Goal: Information Seeking & Learning: Learn about a topic

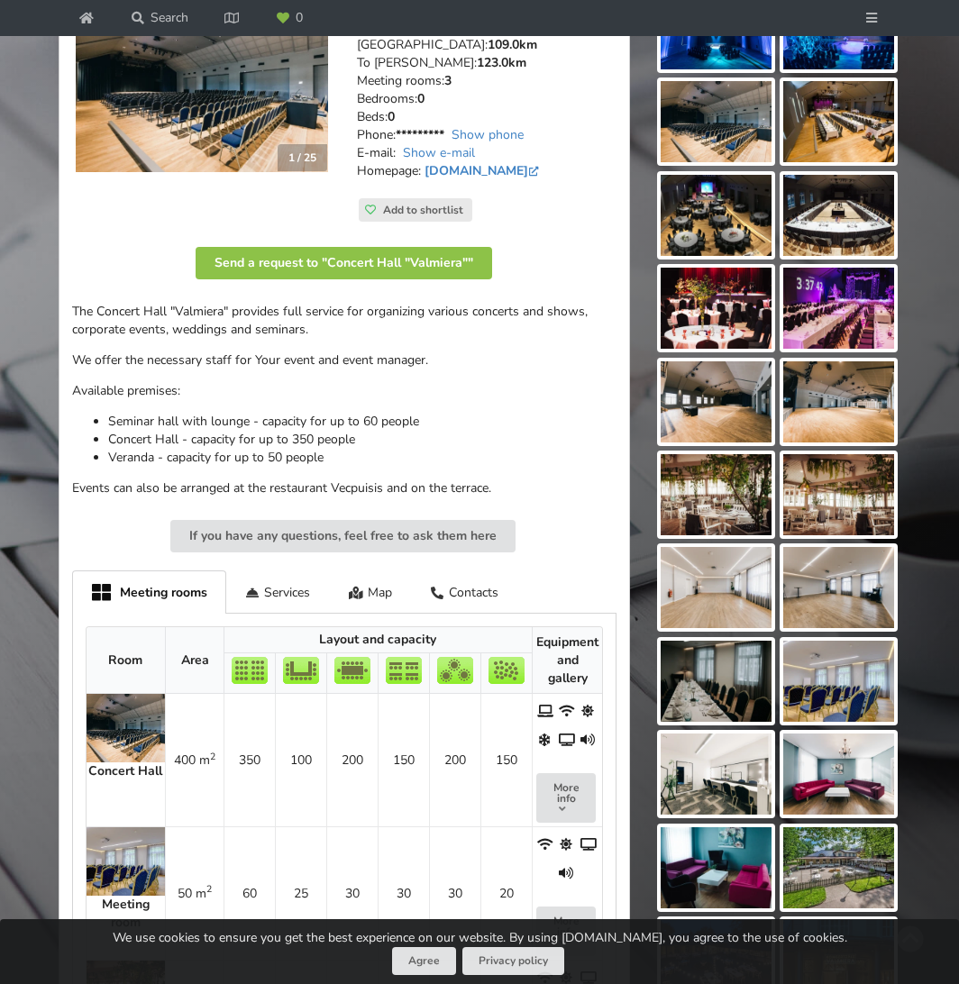
scroll to position [180, 0]
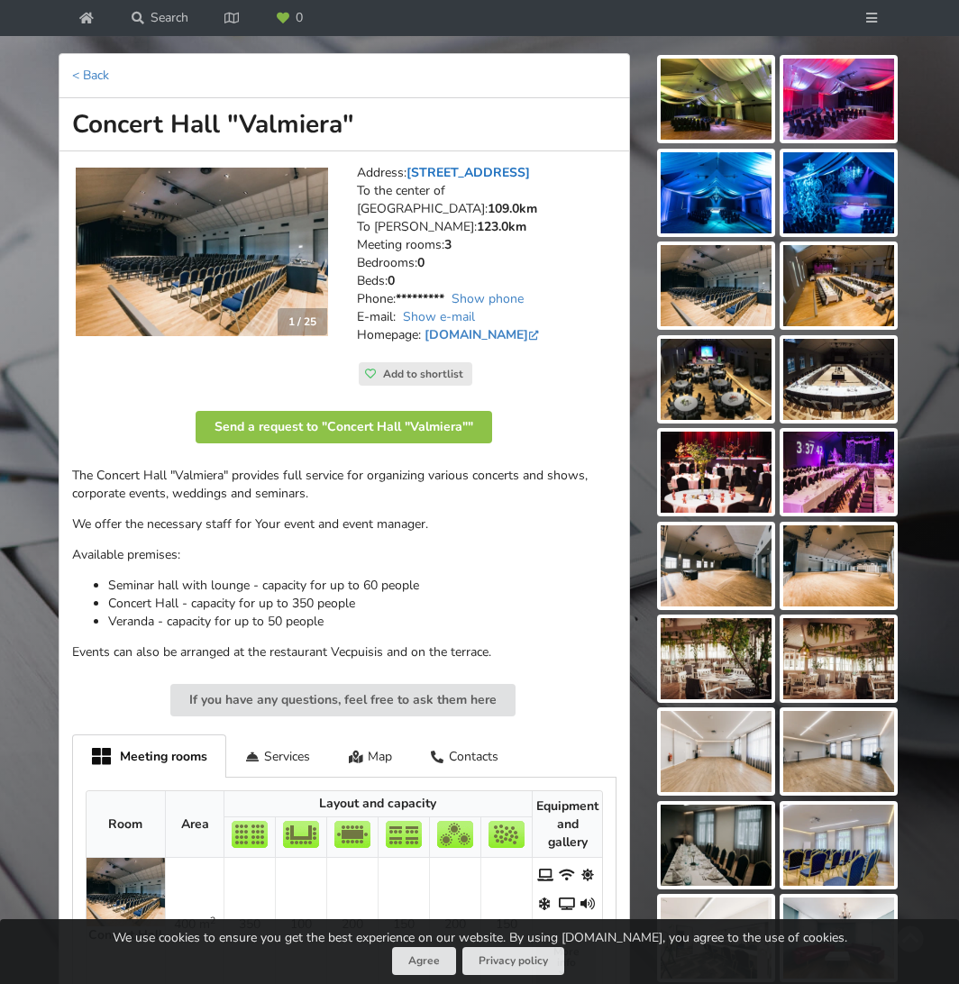
click at [444, 171] on link "L. Paegles iela 10, Valmiera" at bounding box center [467, 172] width 123 height 17
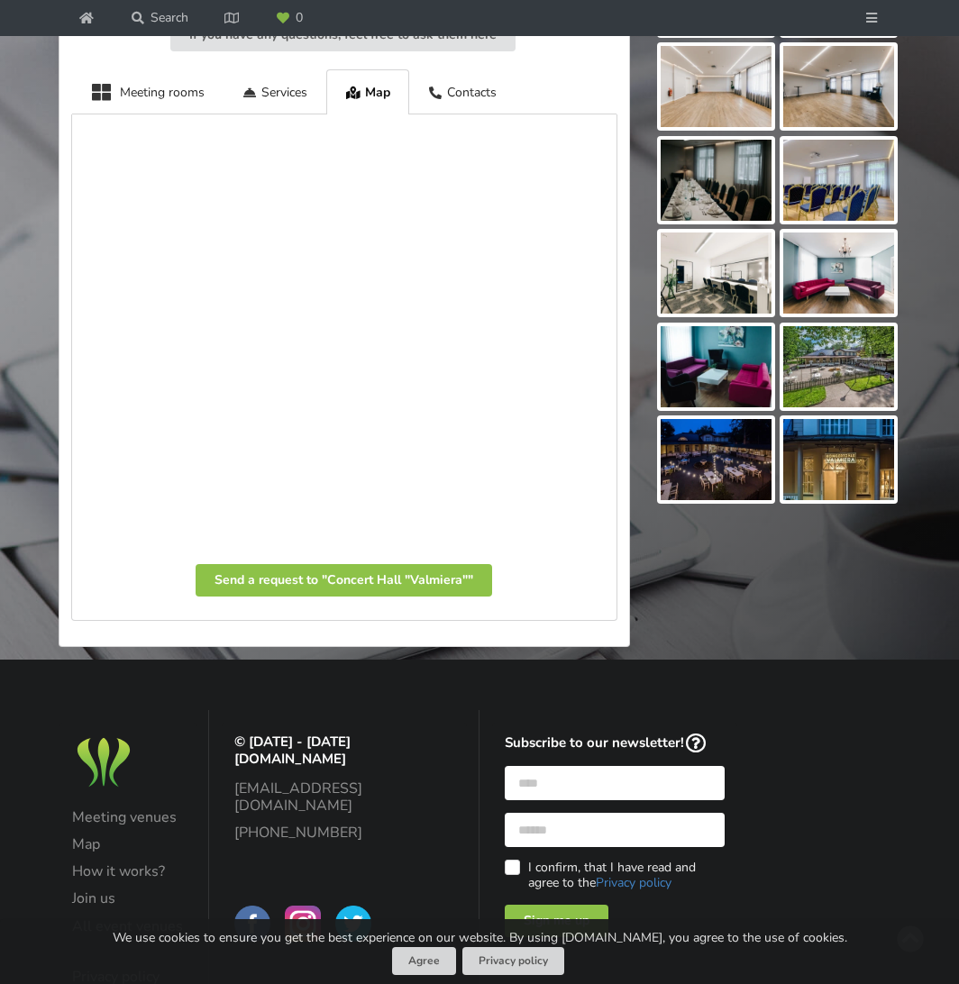
scroll to position [897, 0]
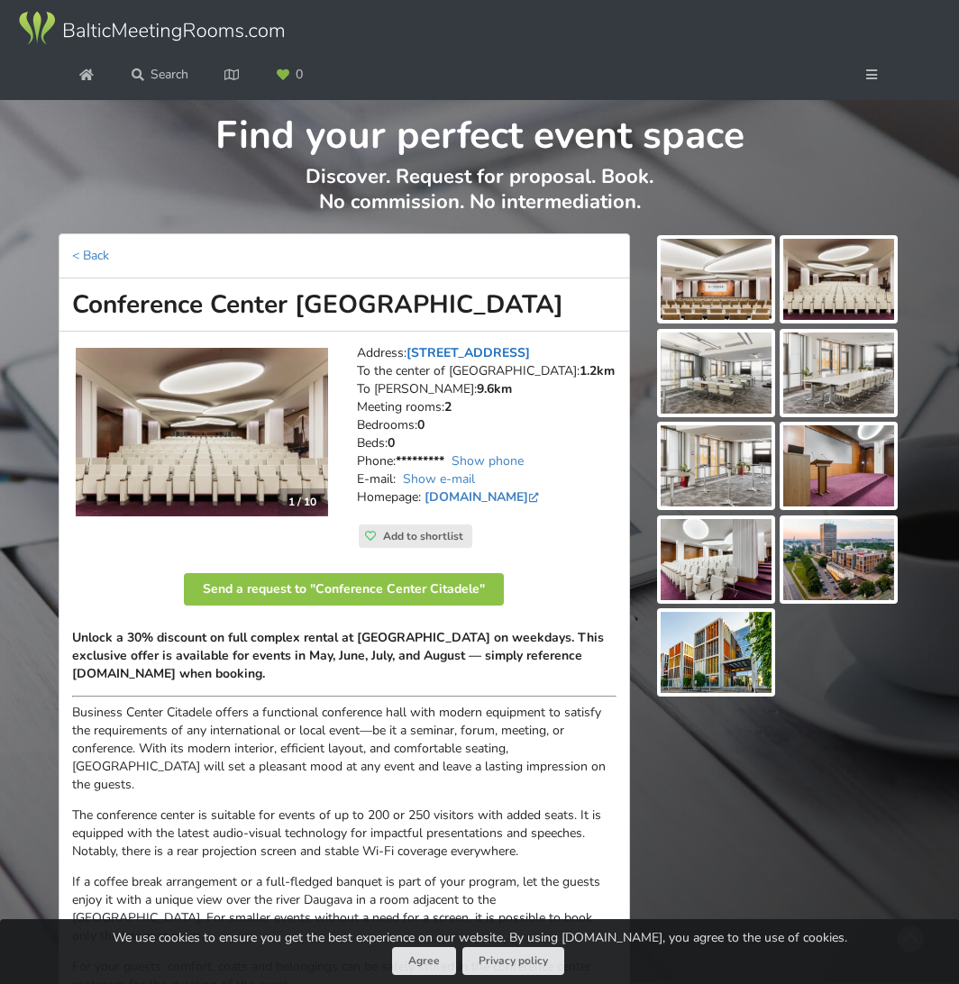
click at [486, 352] on link "Republikas laukums 2A, Riga" at bounding box center [467, 352] width 123 height 17
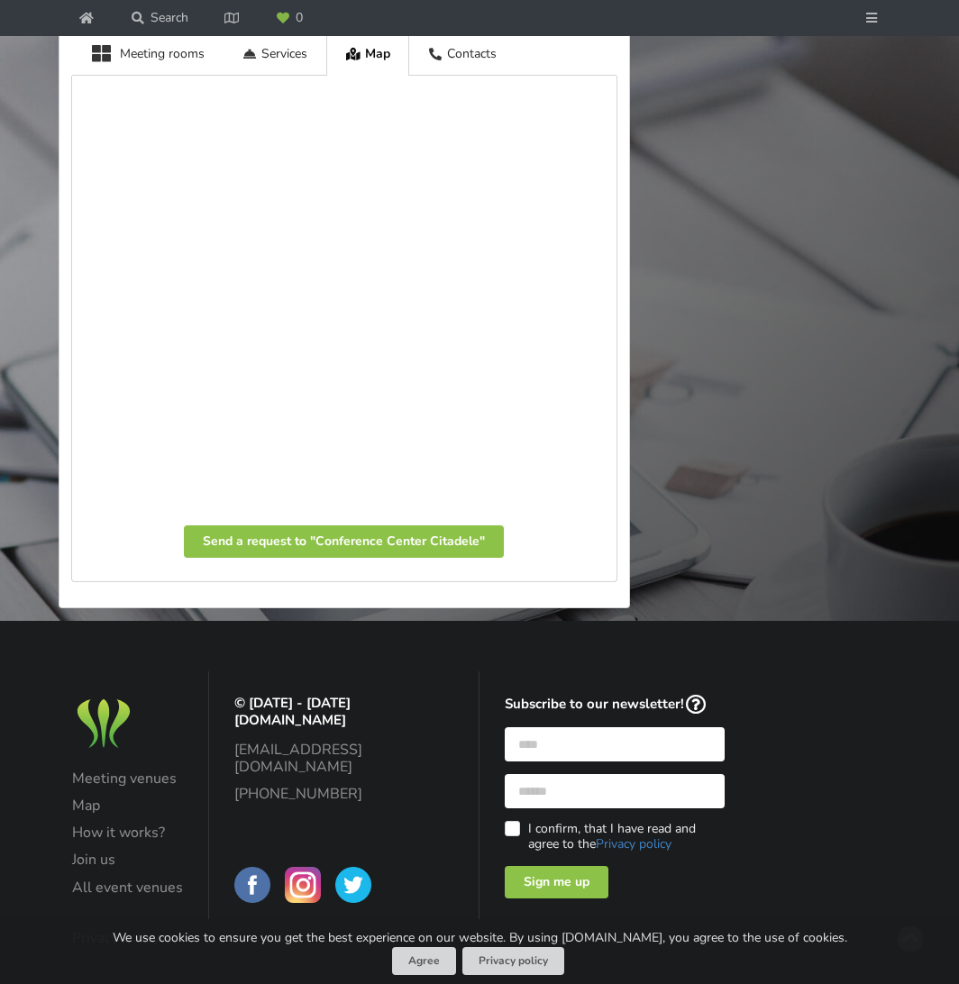
scroll to position [1050, 0]
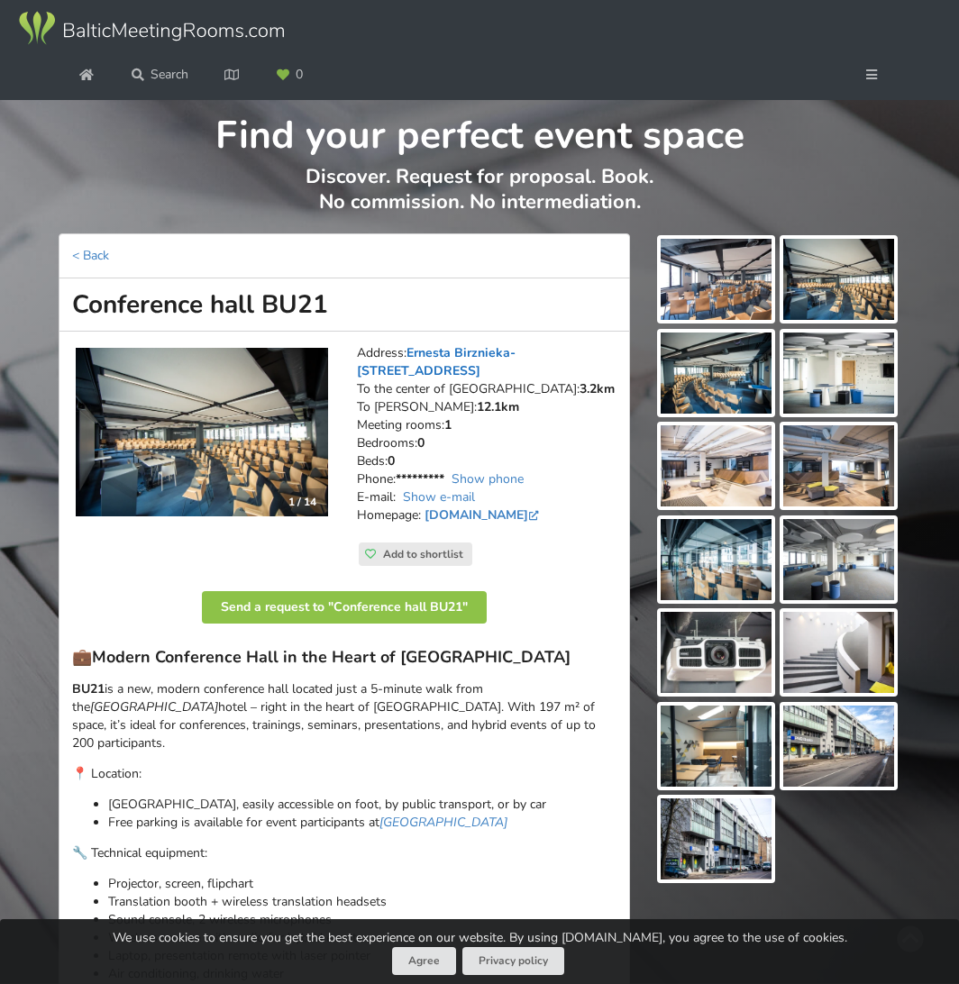
click at [450, 351] on link "Ernesta Birznieka-Upīša 21, Riga" at bounding box center [436, 361] width 159 height 35
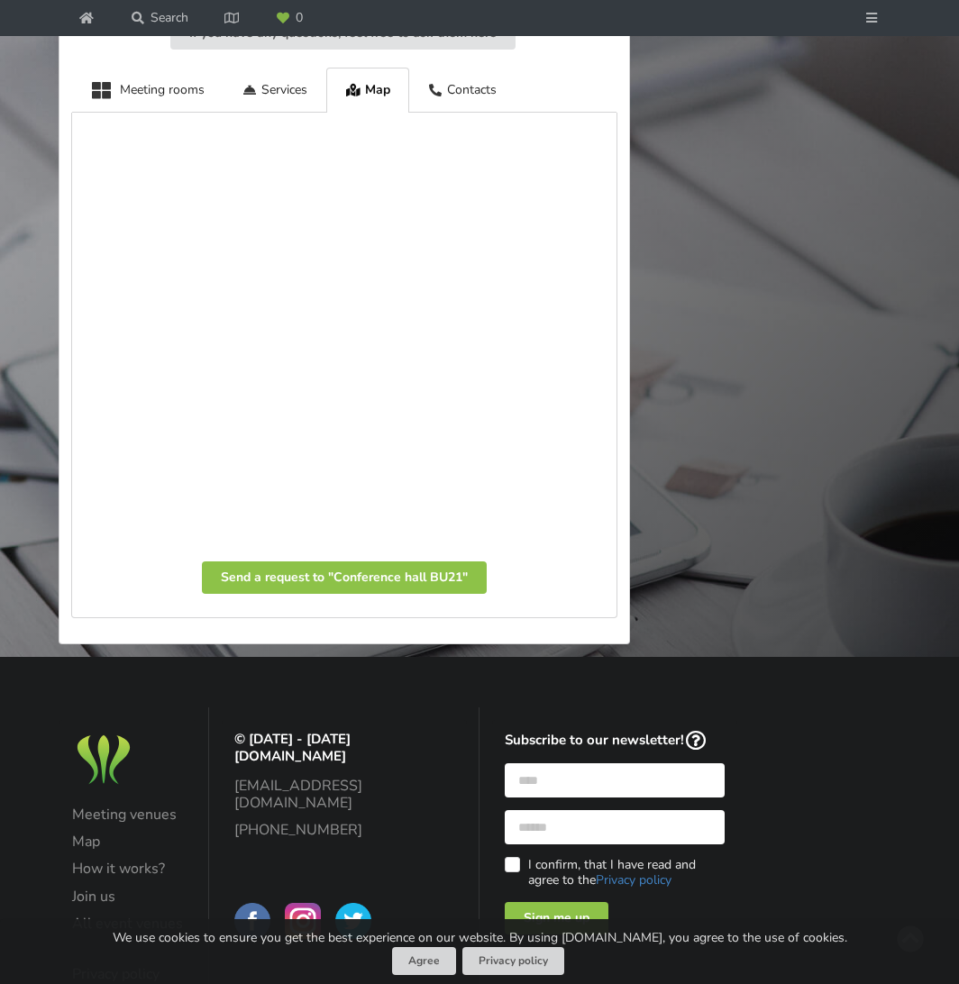
scroll to position [1077, 0]
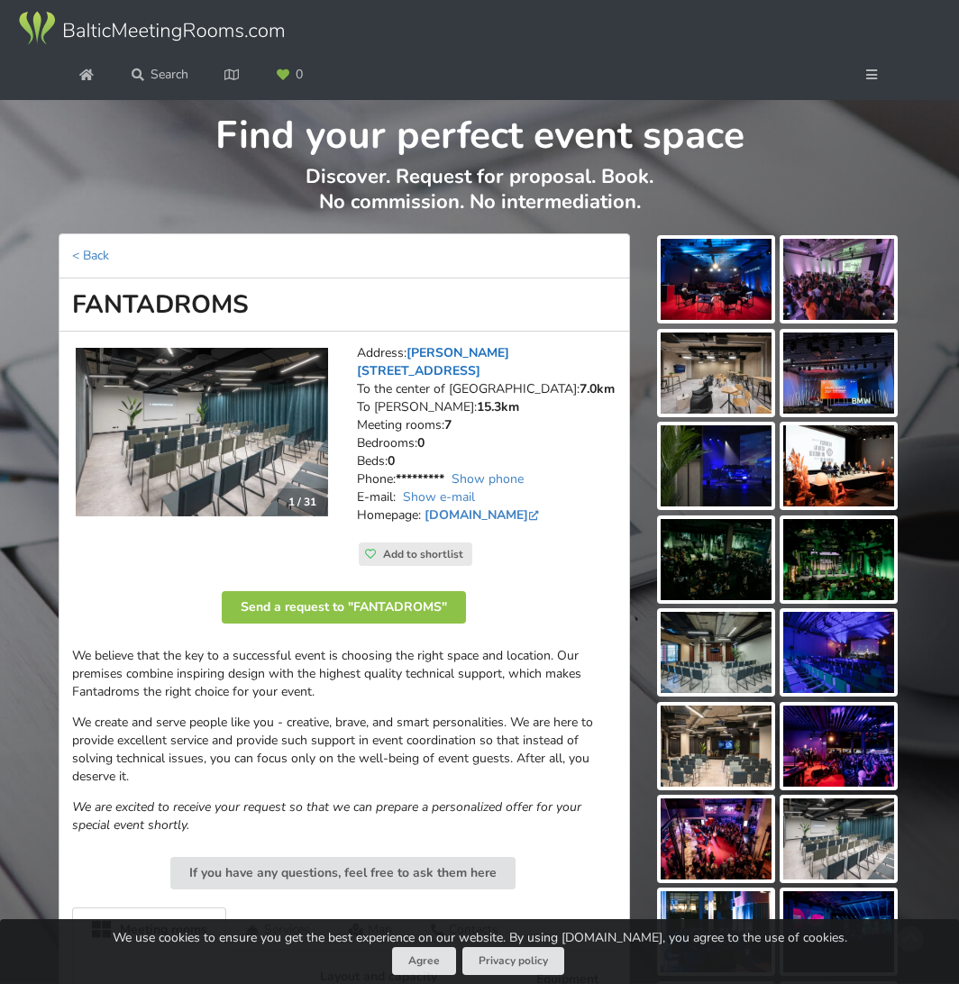
click at [509, 353] on link "[PERSON_NAME][STREET_ADDRESS]" at bounding box center [433, 361] width 152 height 35
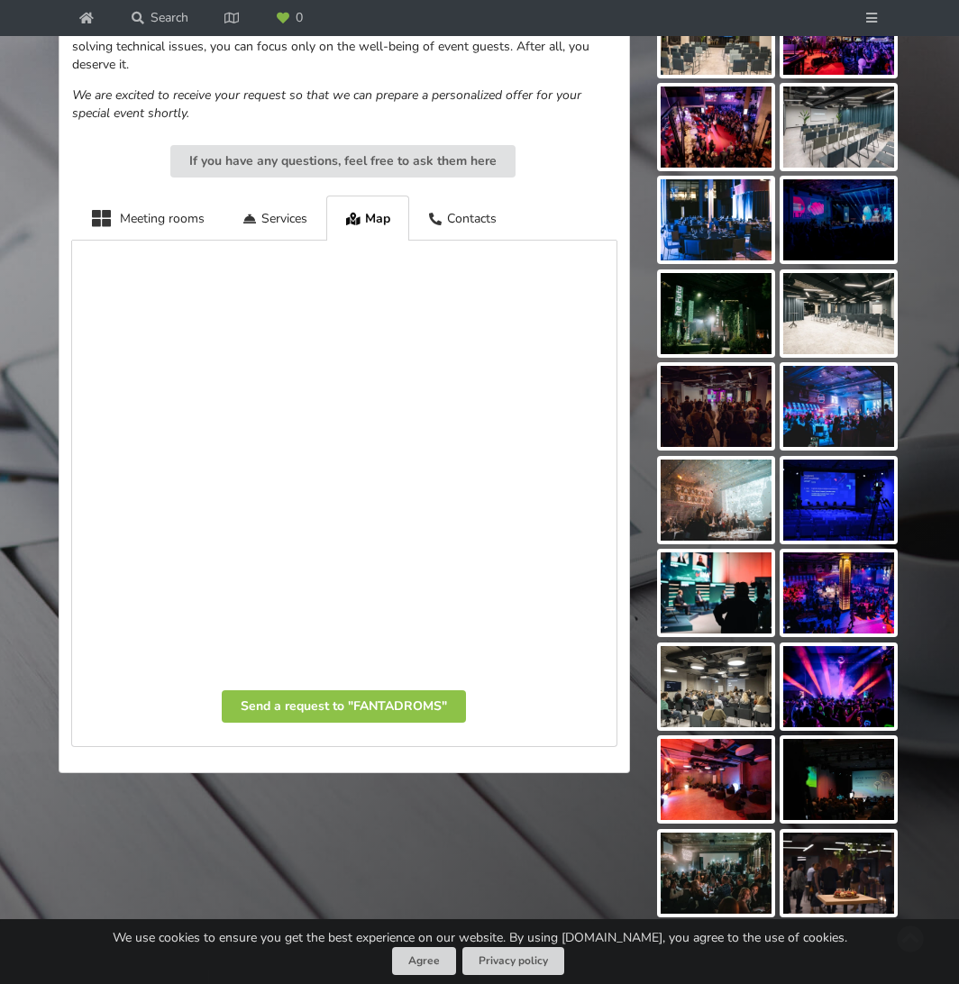
scroll to position [890, 0]
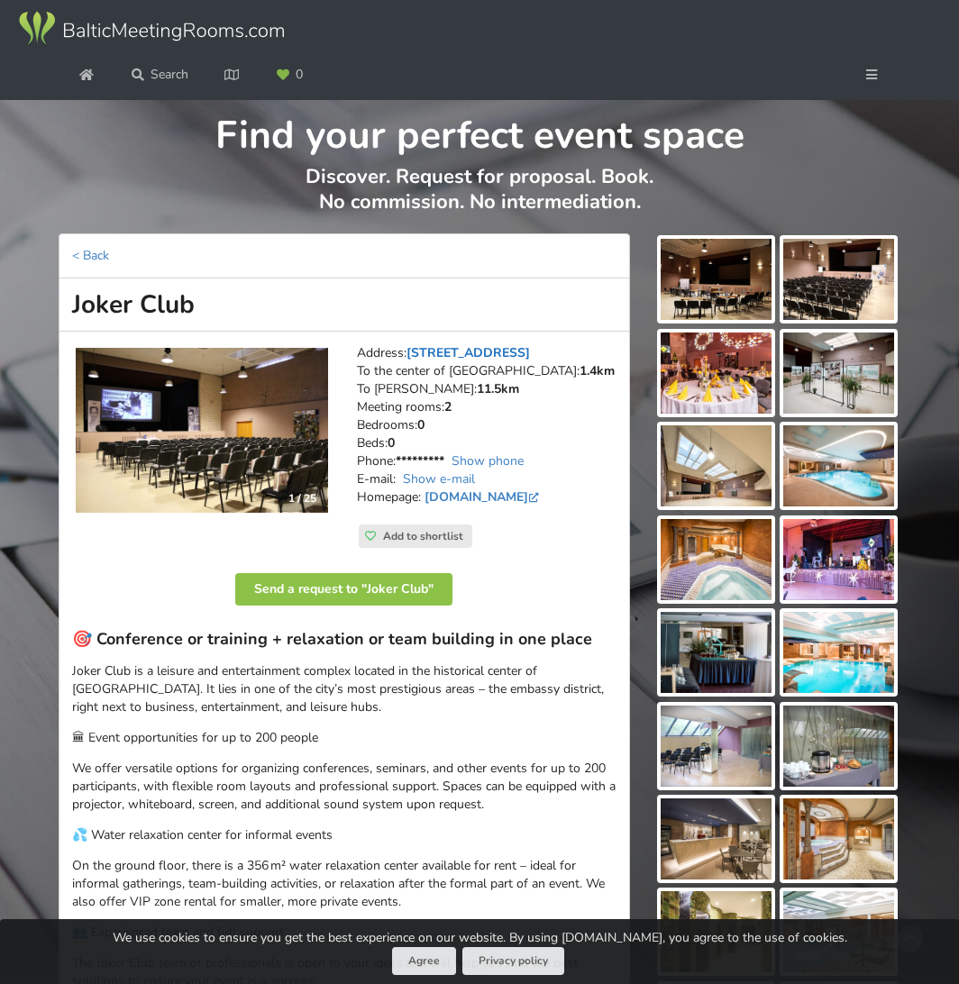
click at [472, 350] on link "Katrīnas iela 12, Riga" at bounding box center [467, 352] width 123 height 17
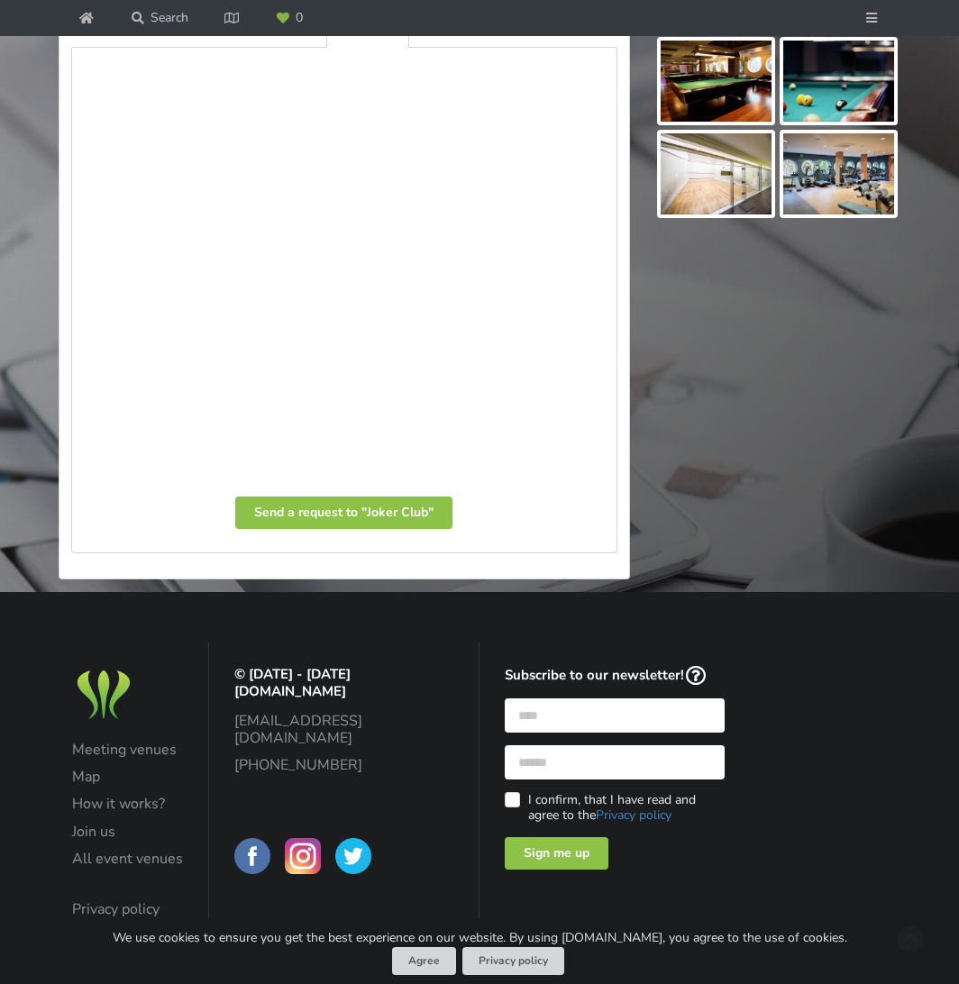
scroll to position [1133, 0]
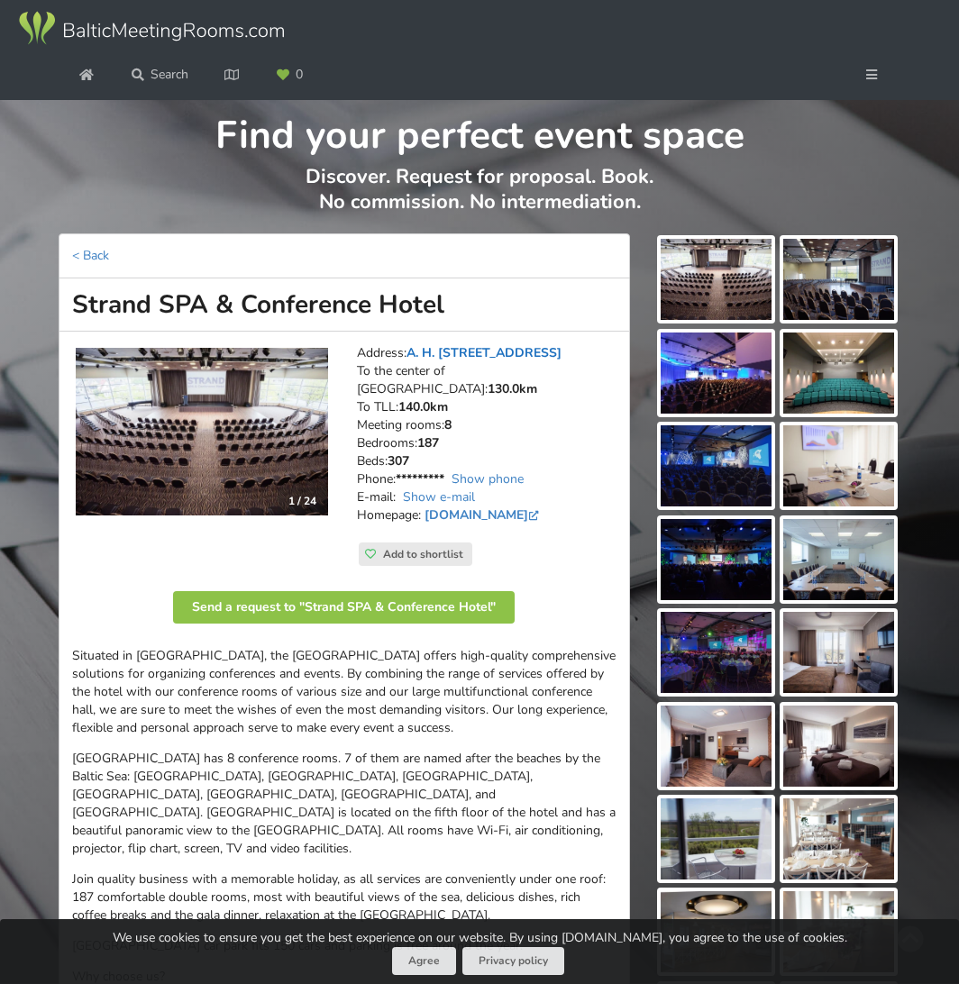
click at [460, 353] on link "A. H. Tammsaare pst 35, Pärnu" at bounding box center [483, 352] width 155 height 17
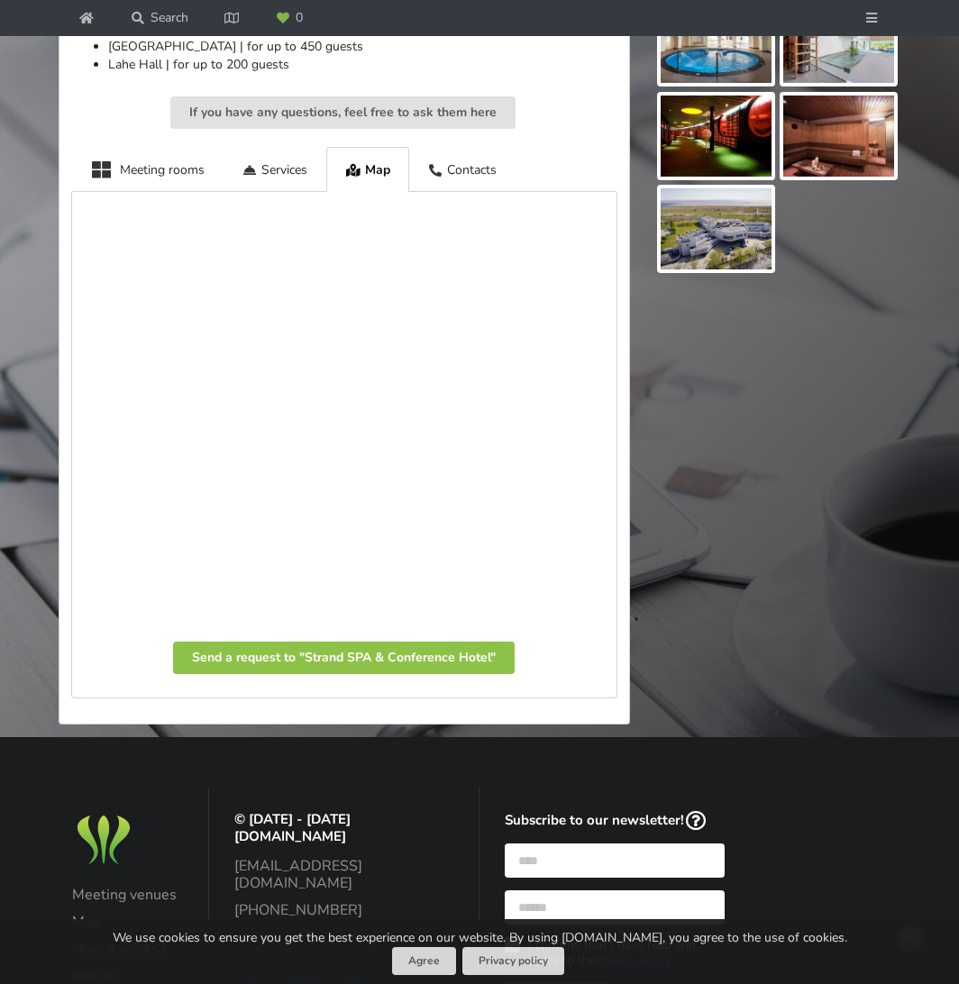
scroll to position [1169, 0]
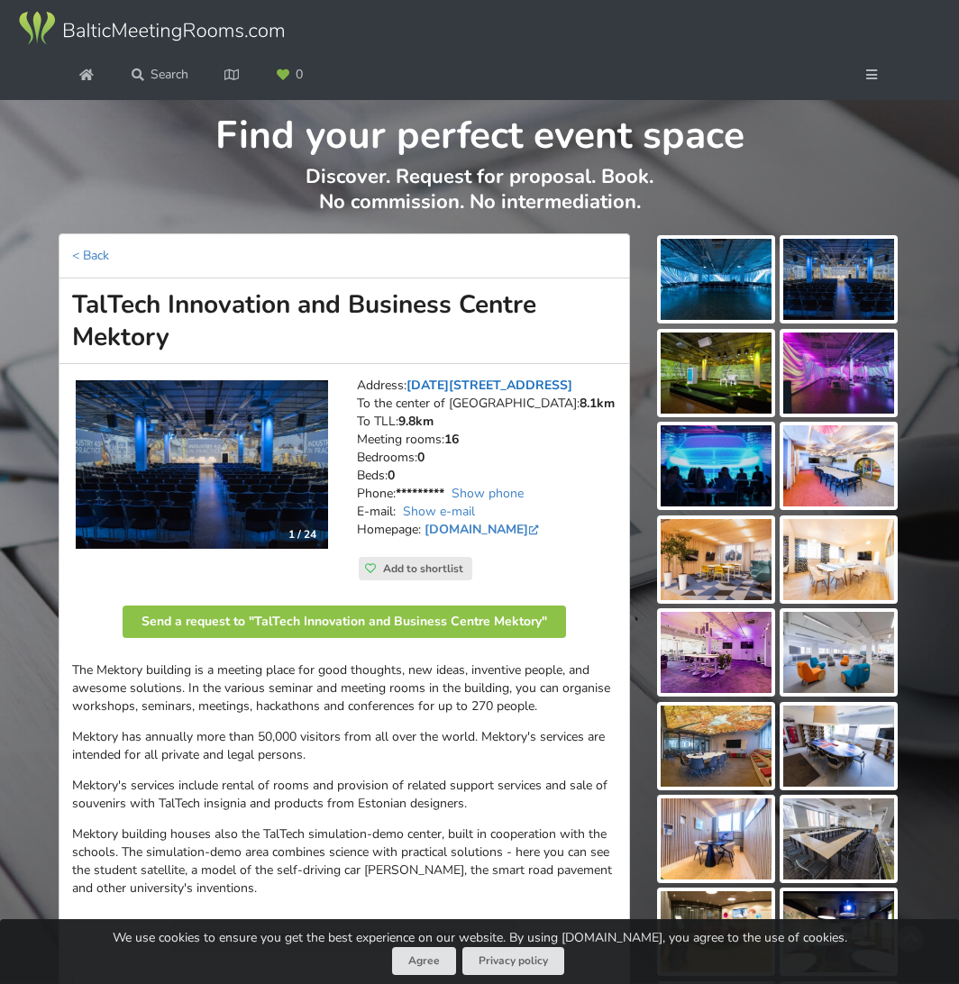
click at [477, 384] on link "Raja 15, Tallinn" at bounding box center [489, 385] width 166 height 17
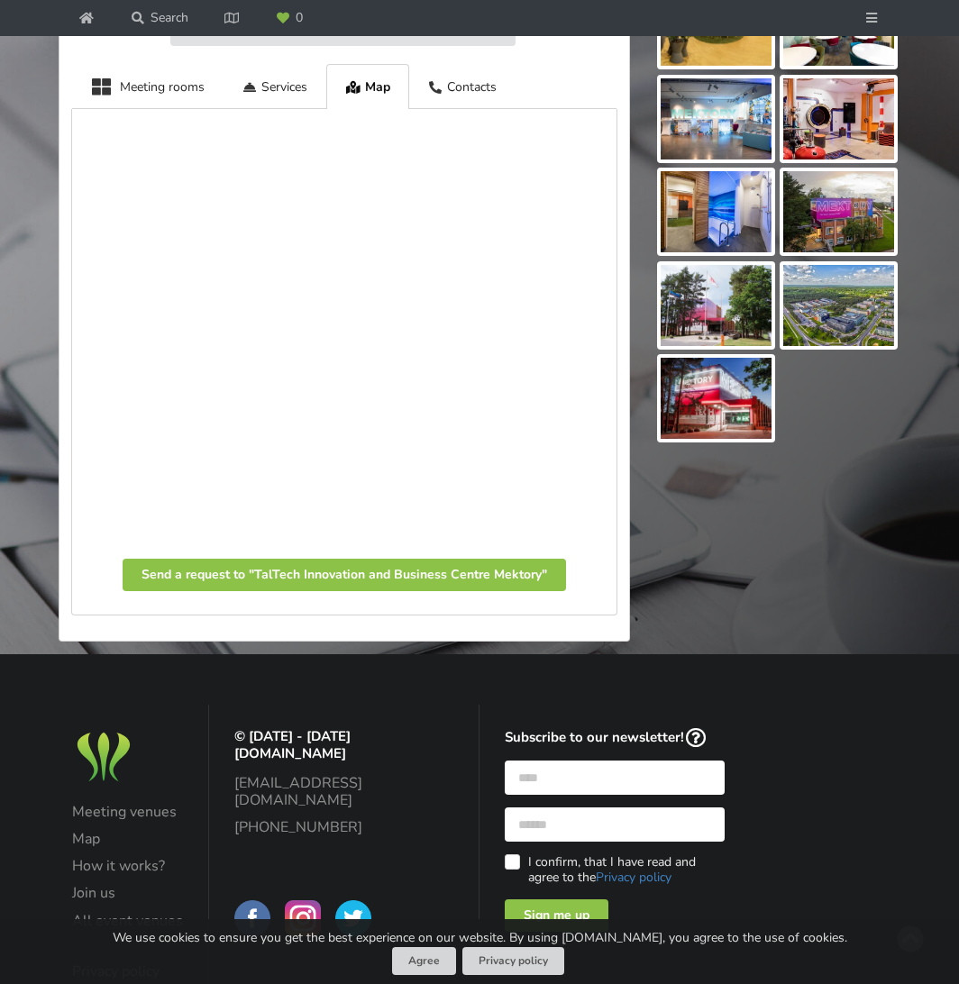
scroll to position [881, 0]
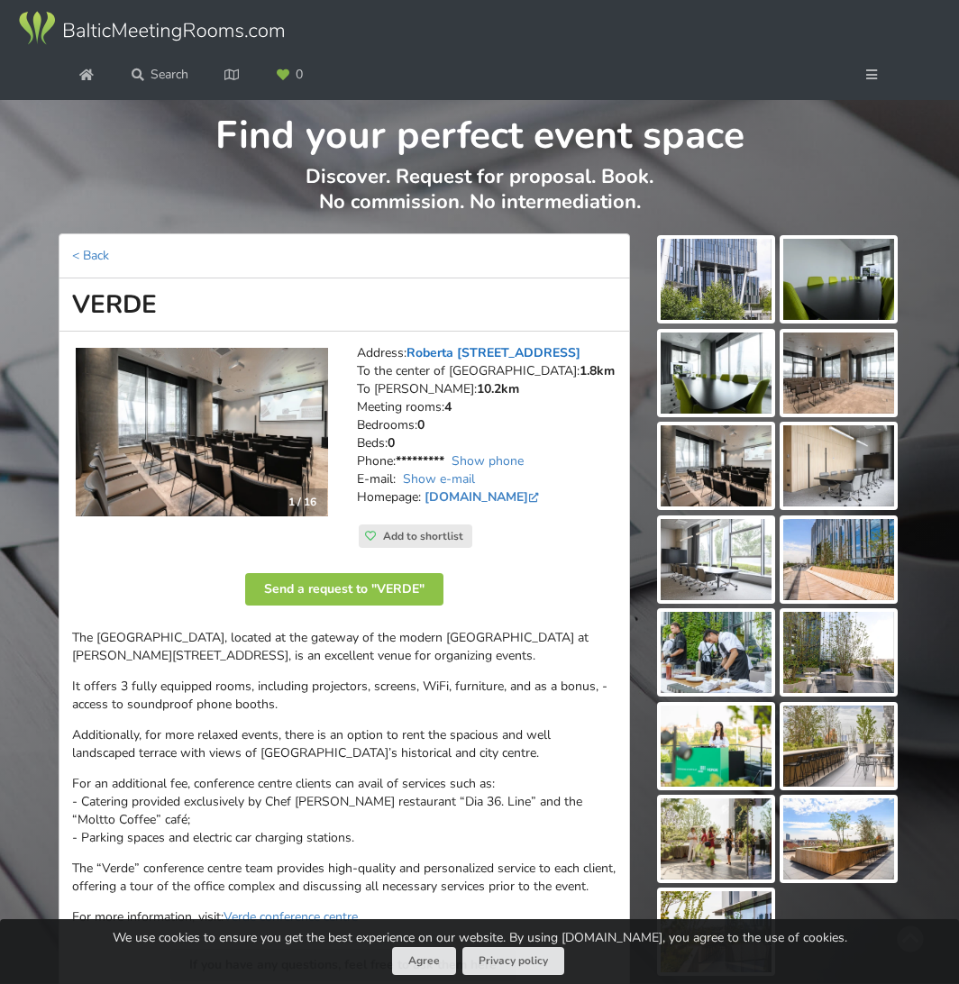
click at [529, 352] on link "Roberta [STREET_ADDRESS]" at bounding box center [493, 352] width 174 height 17
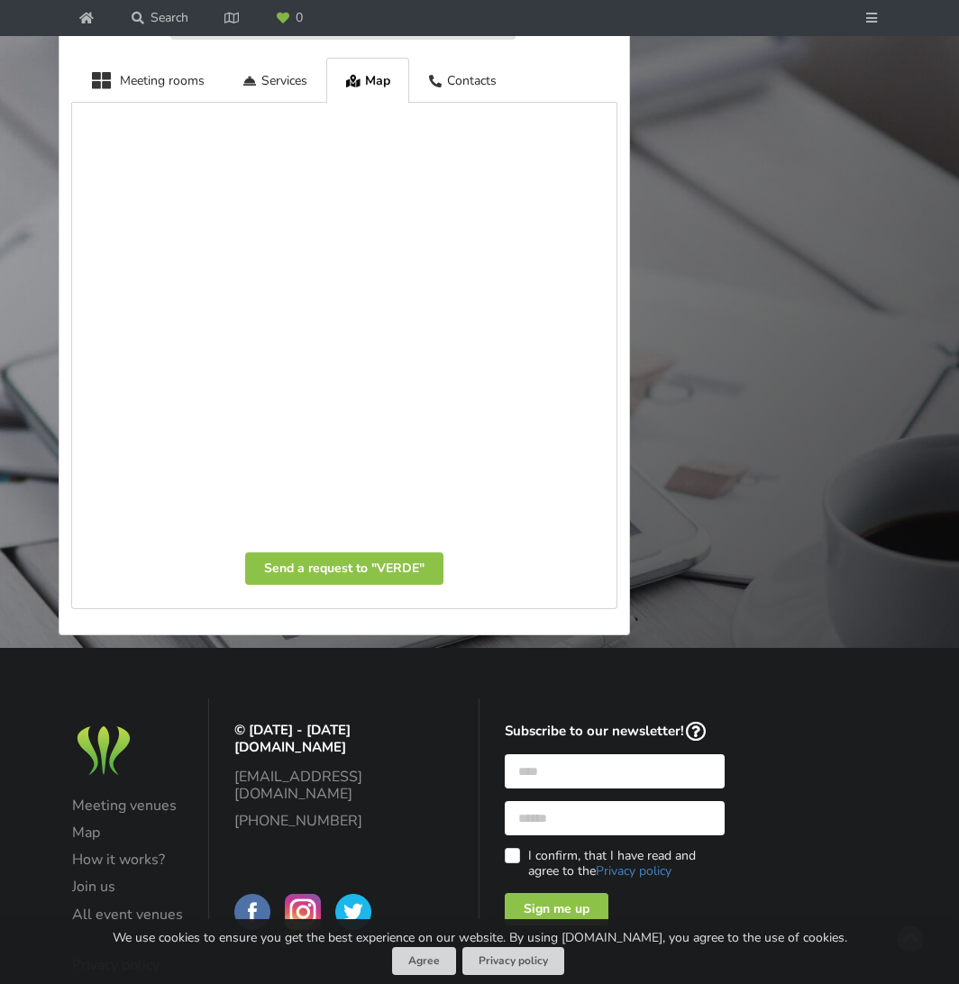
scroll to position [1018, 0]
